Goal: Download file/media

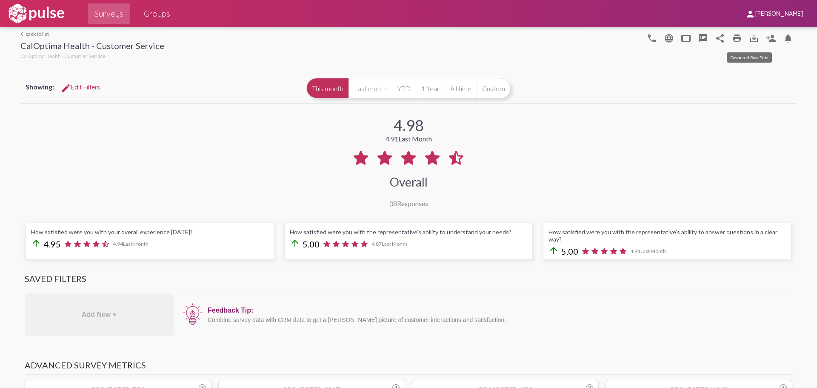
click at [750, 37] on mat-icon "save_alt" at bounding box center [754, 38] width 10 height 10
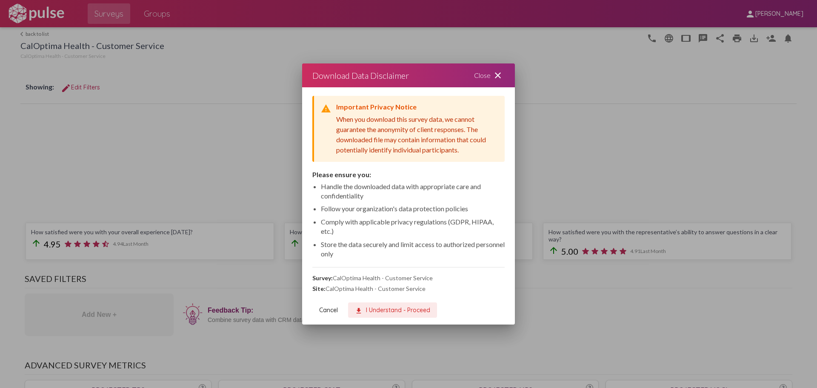
click at [402, 314] on button "download I Understand - Proceed" at bounding box center [392, 309] width 89 height 15
